Goal: Subscribe to service/newsletter

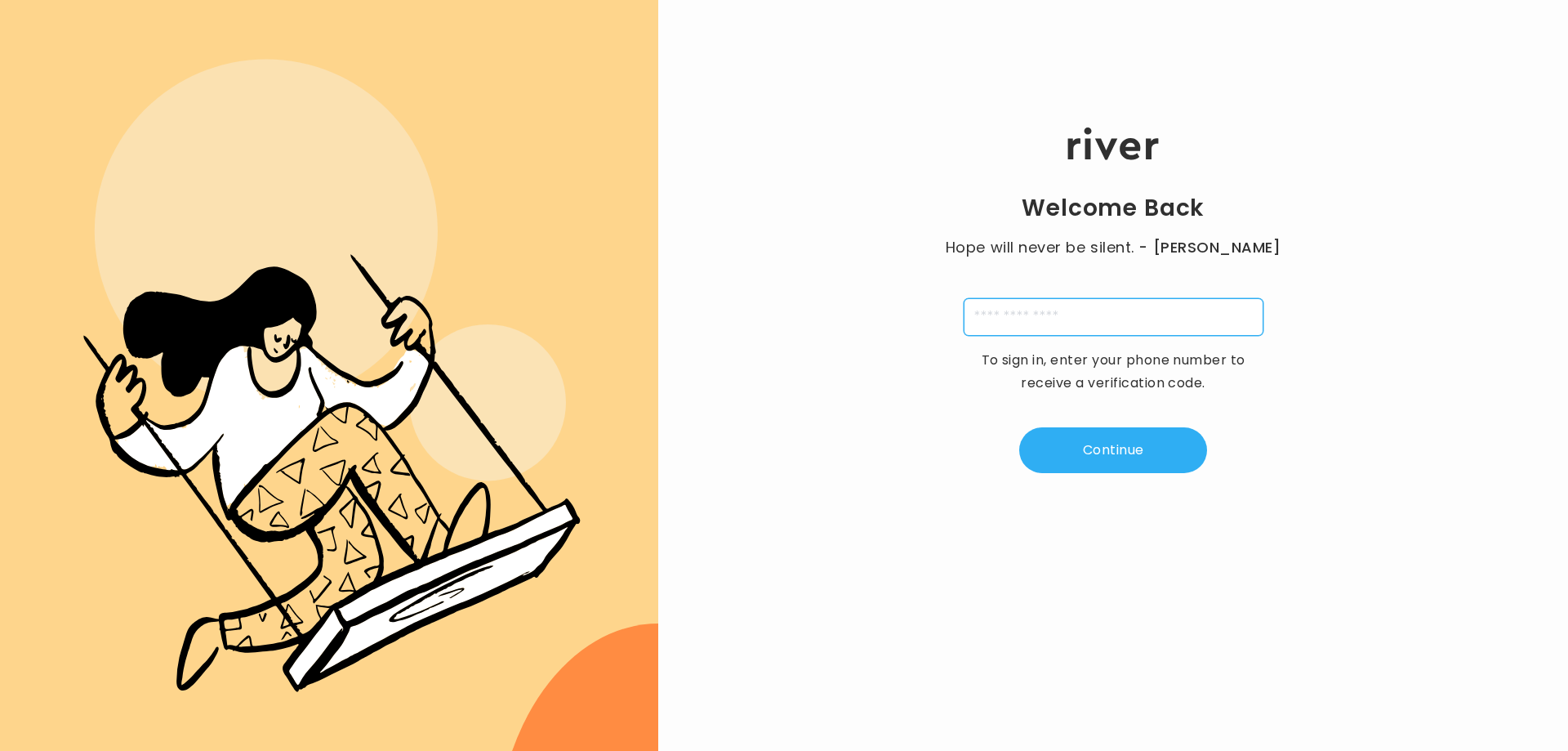
click at [1112, 313] on input "tel" at bounding box center [1113, 317] width 299 height 38
type input "**********"
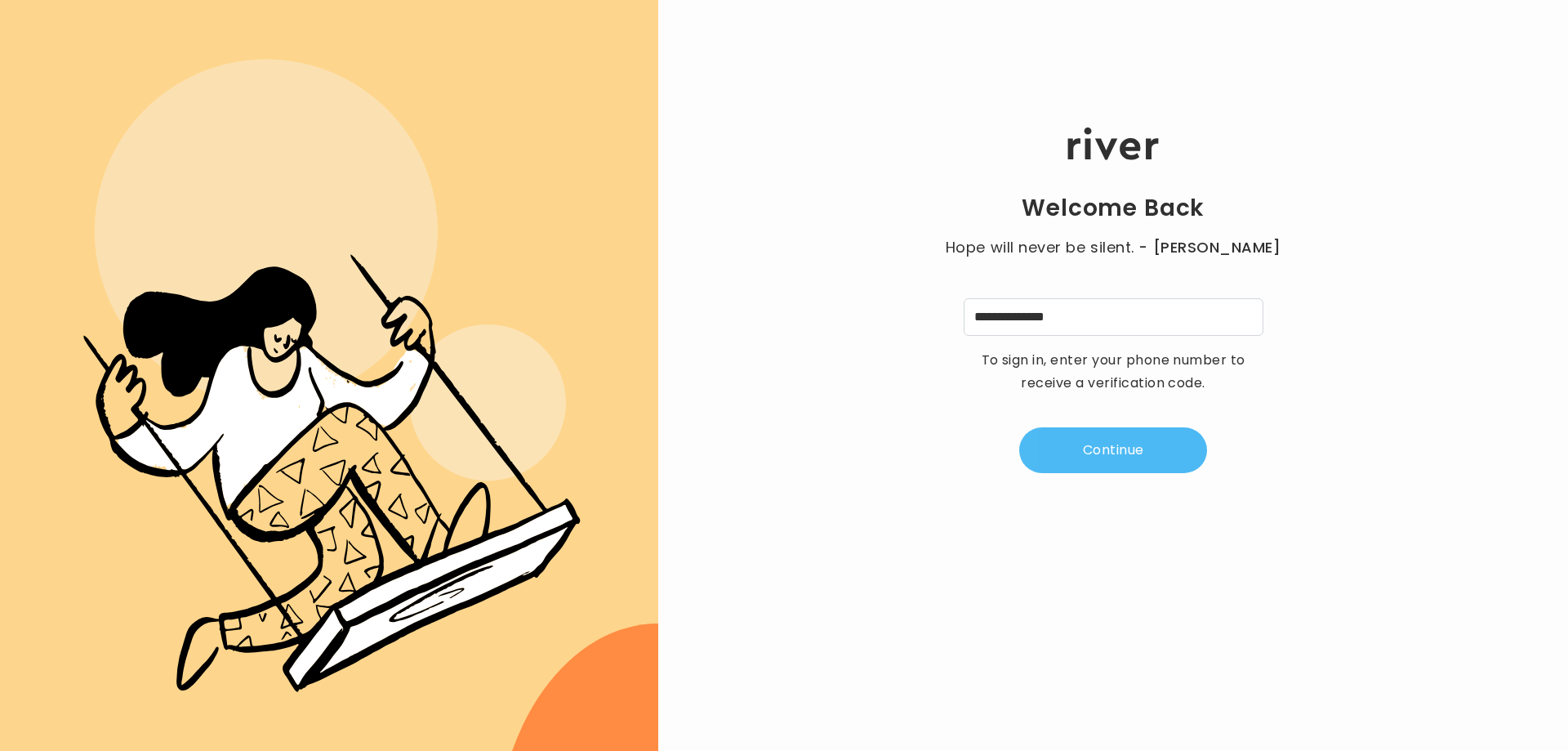
click at [1098, 457] on button "Continue" at bounding box center [1113, 451] width 188 height 46
type input "*"
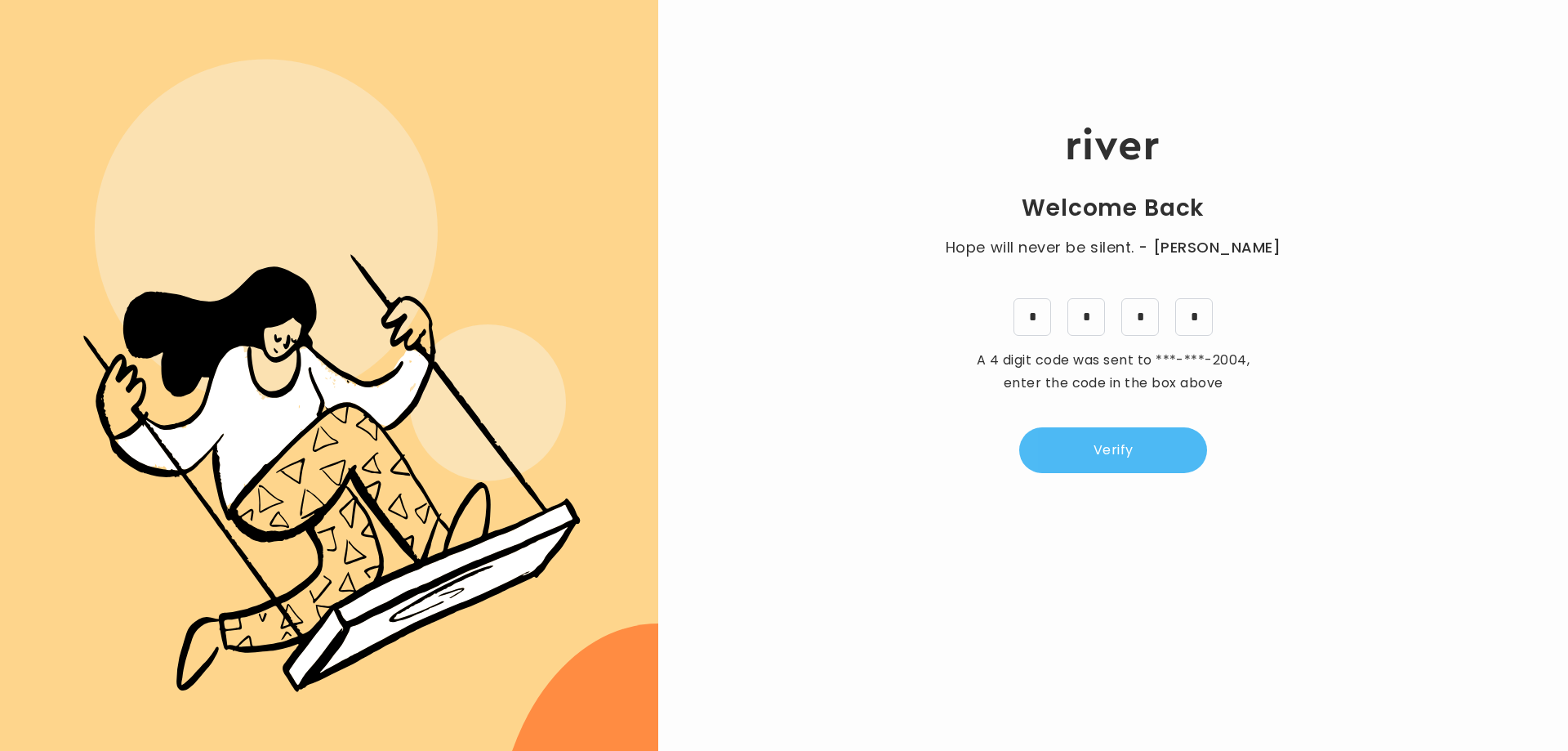
click at [1098, 457] on button "Verify" at bounding box center [1113, 451] width 188 height 46
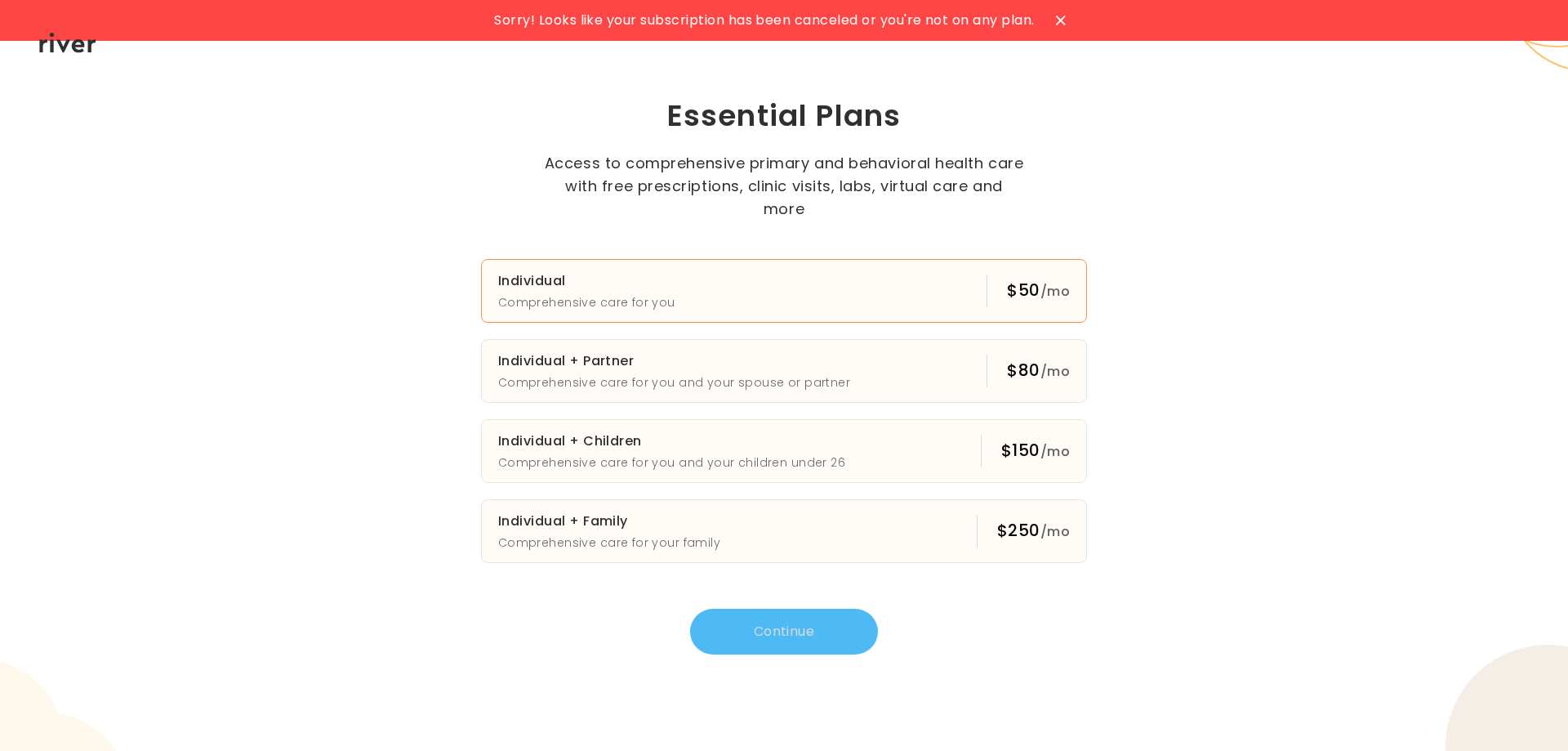
click at [640, 278] on h3 "Individual" at bounding box center [587, 281] width 177 height 23
click at [756, 623] on button "Continue" at bounding box center [784, 631] width 188 height 46
